Goal: Check status: Check status

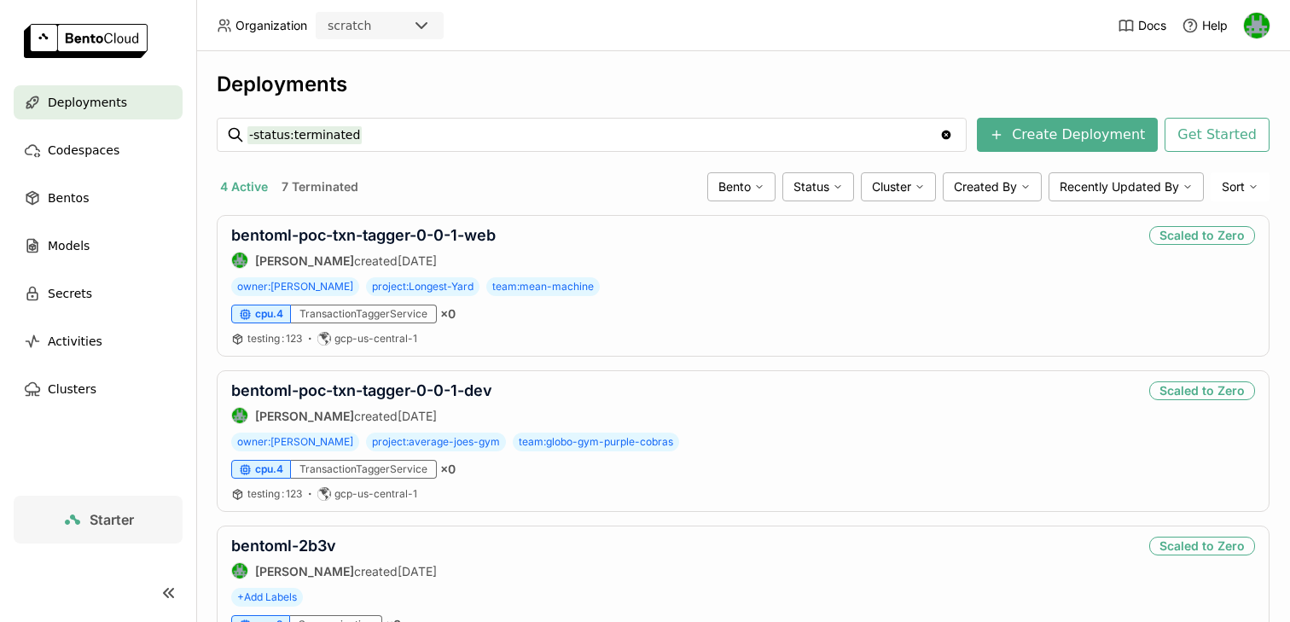
click at [410, 12] on div "scratch" at bounding box center [380, 25] width 128 height 27
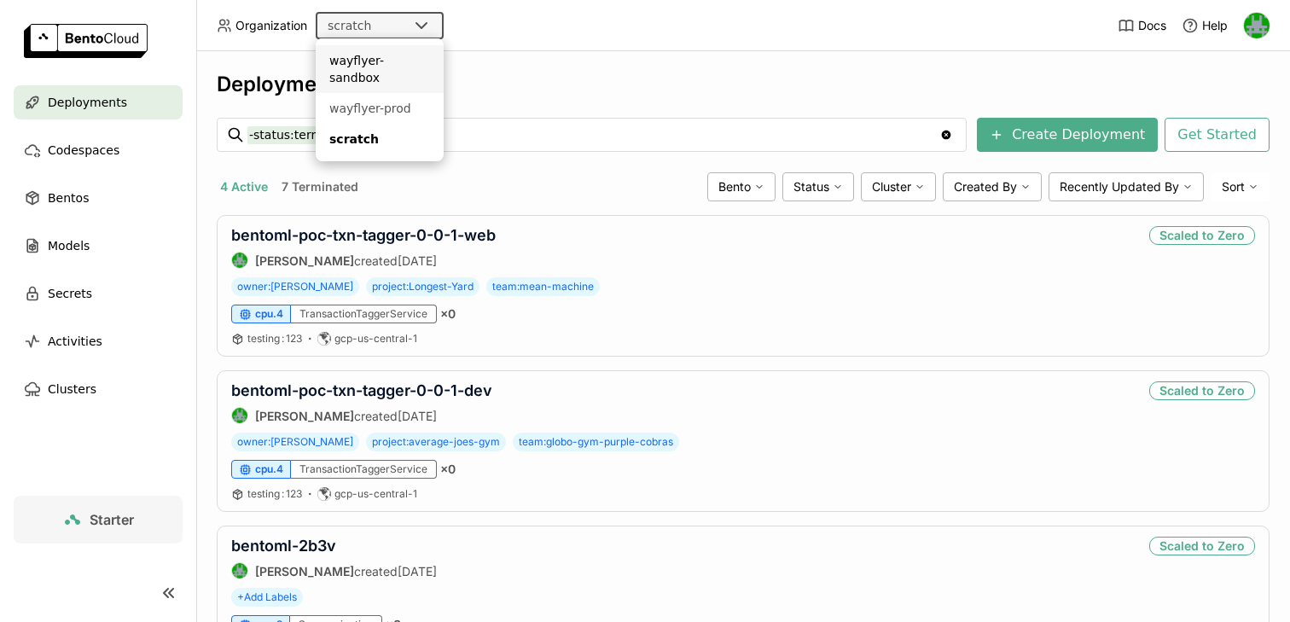
click at [384, 43] on ul "wayflyer-sandbox wayflyer-prod scratch" at bounding box center [380, 99] width 128 height 123
click at [382, 57] on div "wayflyer-sandbox" at bounding box center [379, 69] width 101 height 34
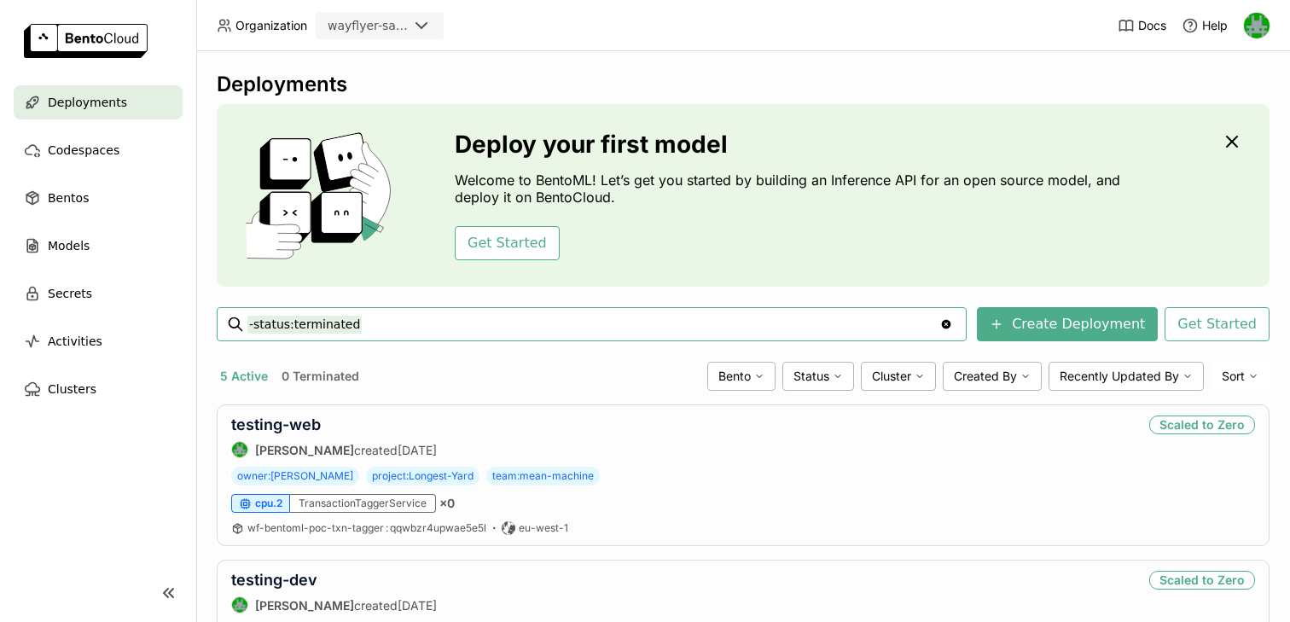
click at [423, 30] on icon at bounding box center [421, 25] width 20 height 20
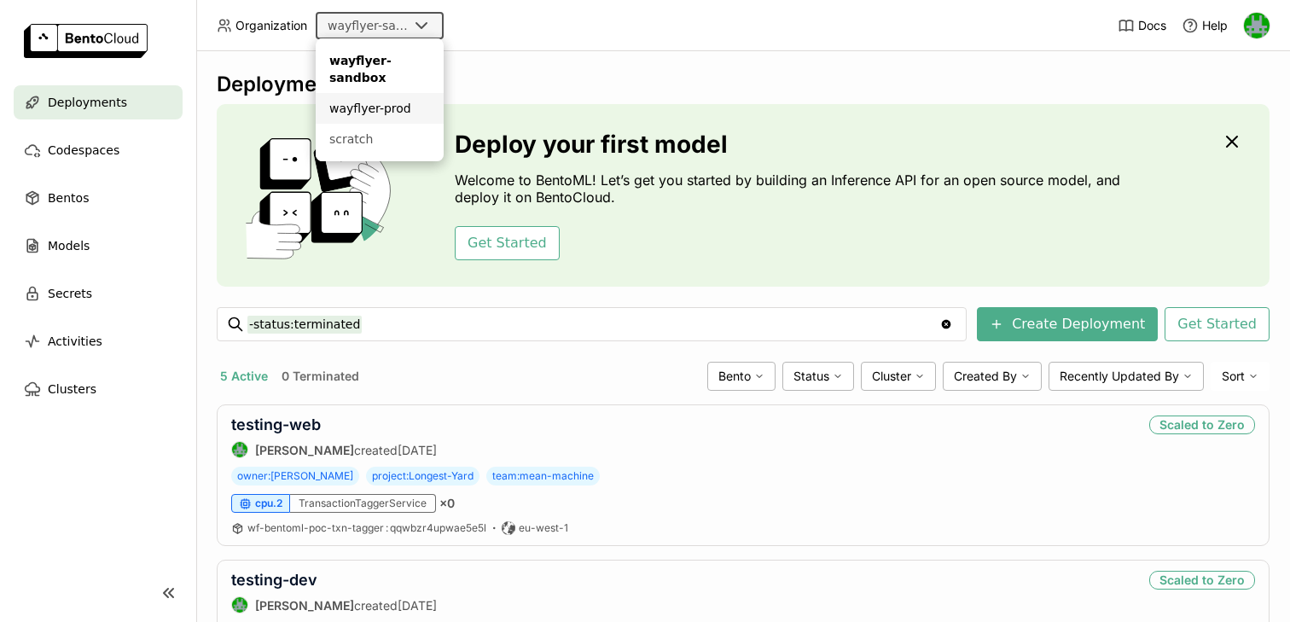
click at [392, 104] on div "wayflyer-prod" at bounding box center [379, 108] width 101 height 17
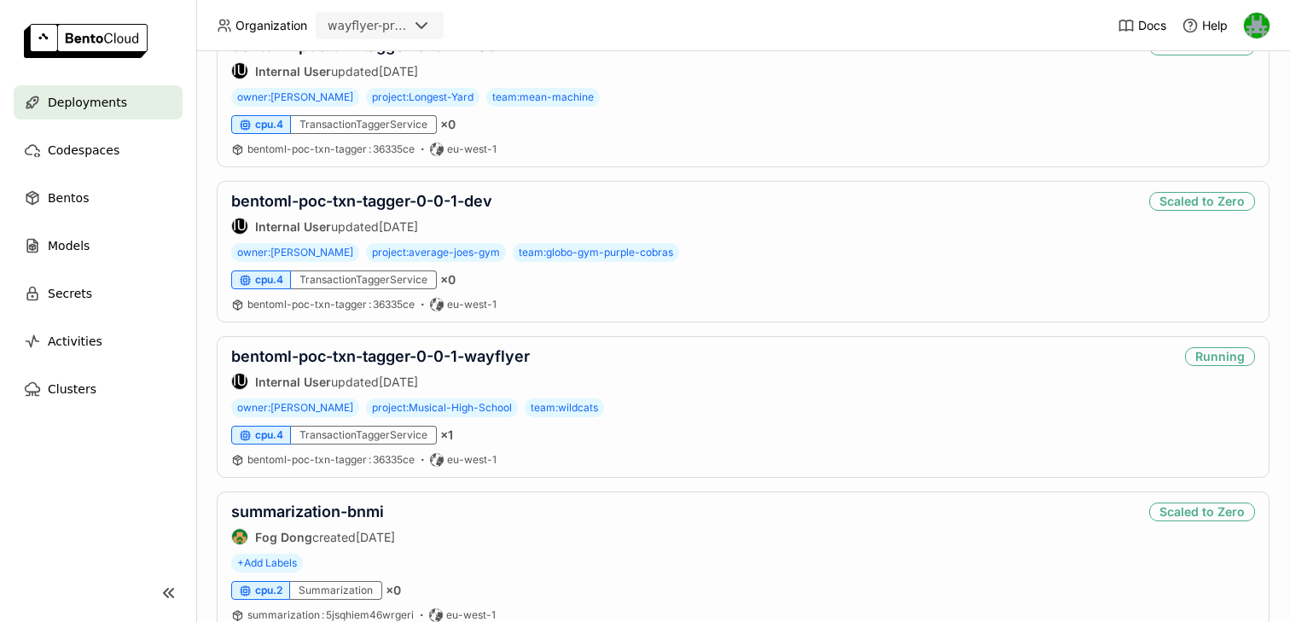
scroll to position [381, 0]
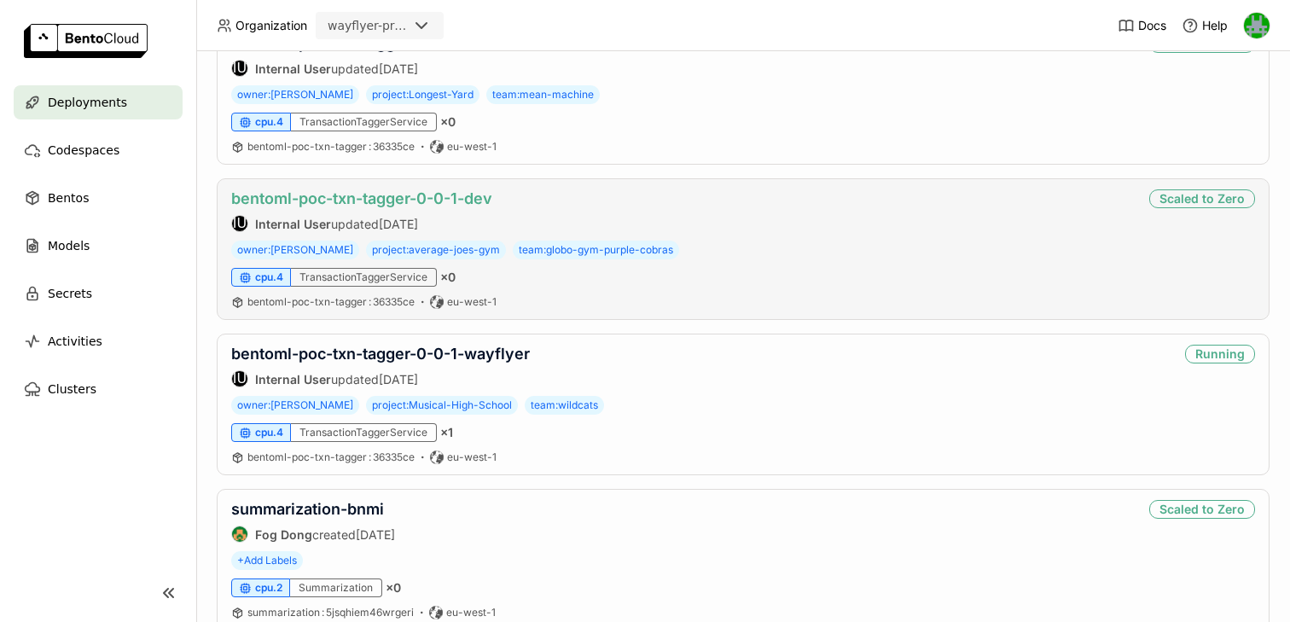
click at [426, 192] on link "bentoml-poc-txn-tagger-0-0-1-dev" at bounding box center [361, 198] width 261 height 18
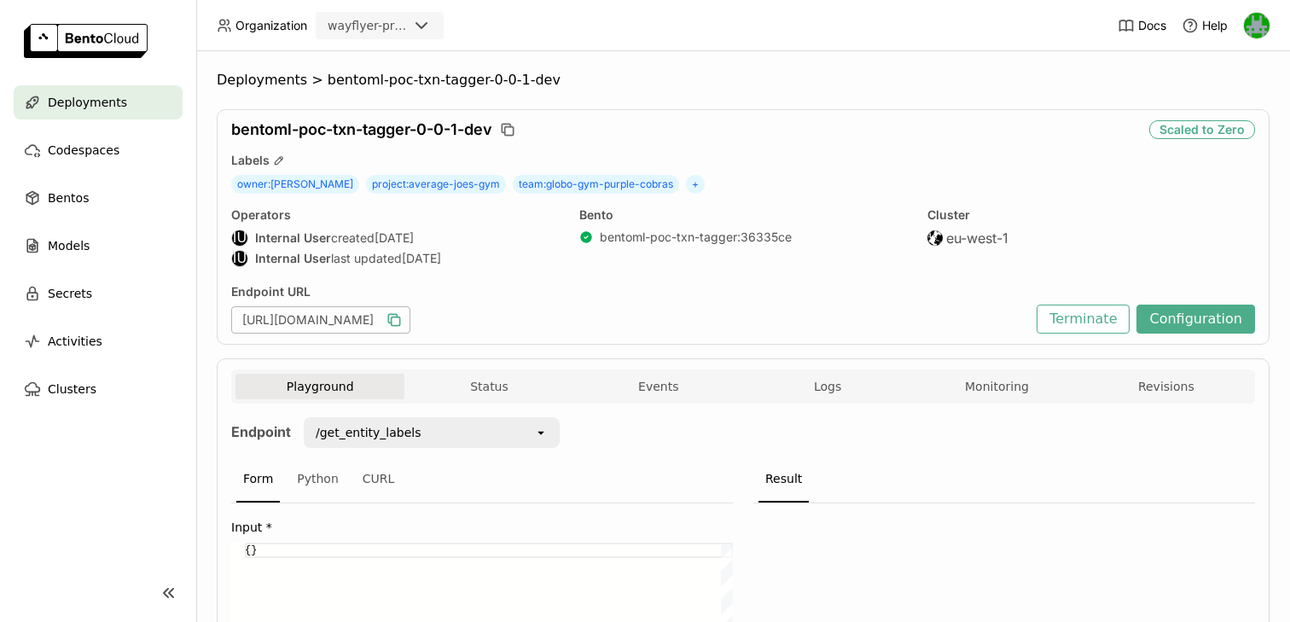
click at [397, 315] on icon "button" at bounding box center [392, 318] width 9 height 9
